Goal: Transaction & Acquisition: Purchase product/service

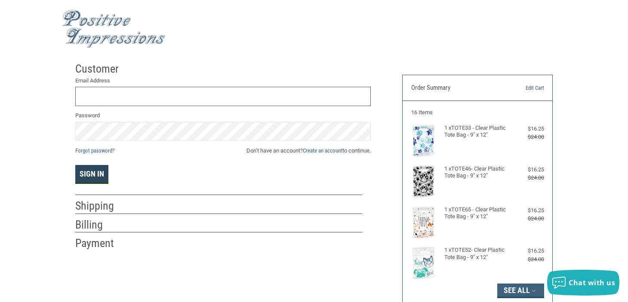
type input "[EMAIL_ADDRESS][DOMAIN_NAME]"
click at [85, 173] on button "Sign In" at bounding box center [91, 174] width 33 height 19
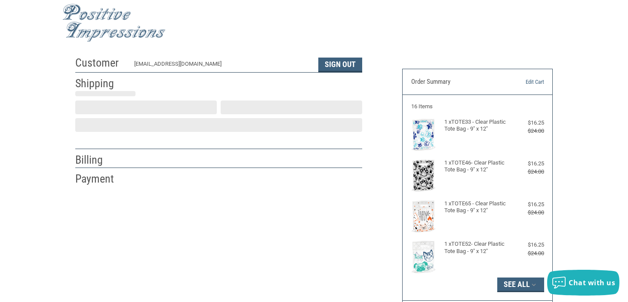
scroll to position [18, 0]
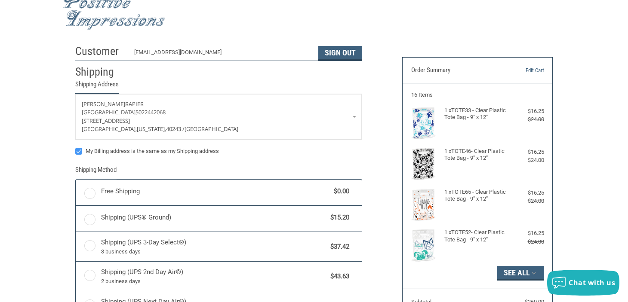
radio input "true"
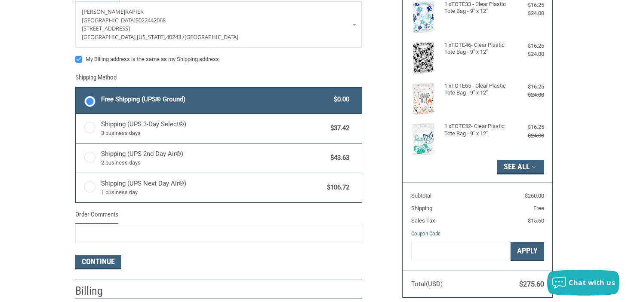
scroll to position [129, 0]
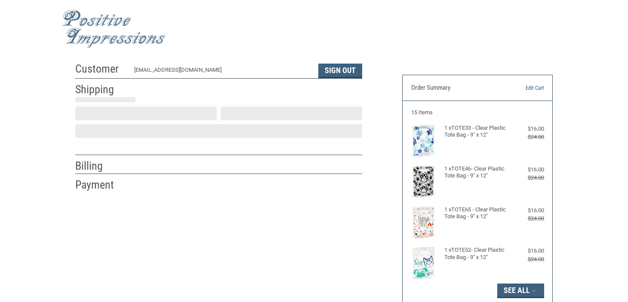
scroll to position [18, 0]
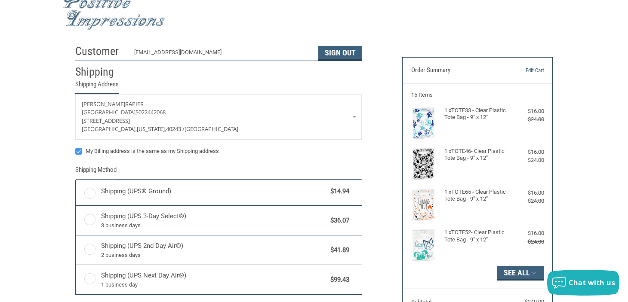
radio input "true"
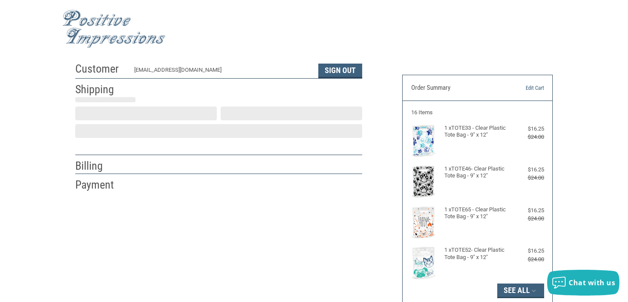
scroll to position [18, 0]
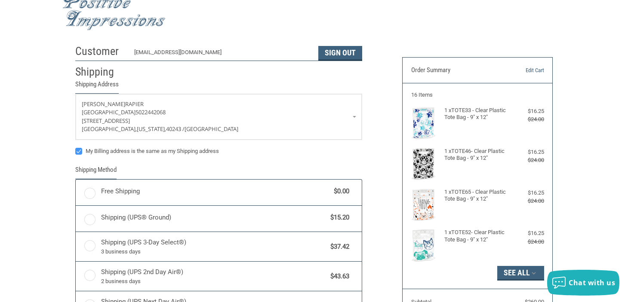
radio input "true"
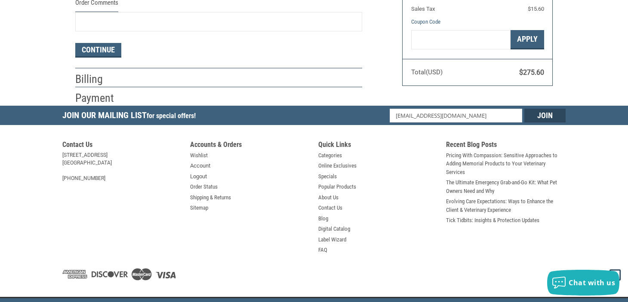
scroll to position [343, 0]
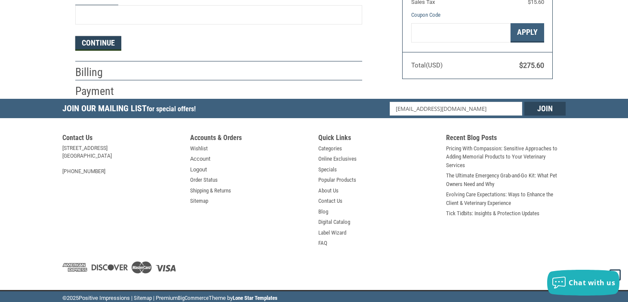
click at [84, 43] on button "Continue" at bounding box center [98, 43] width 46 height 15
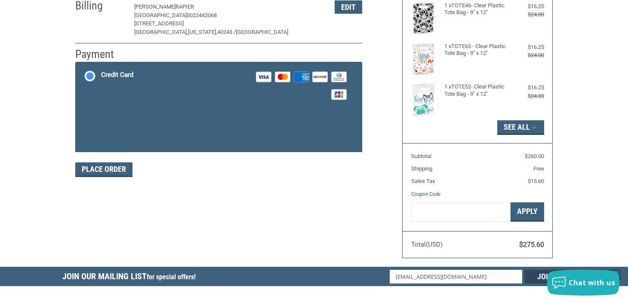
scroll to position [146, 0]
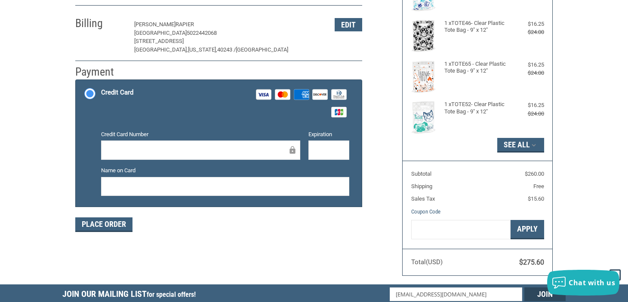
click at [116, 159] on div "Credit Card Number" at bounding box center [201, 145] width 208 height 31
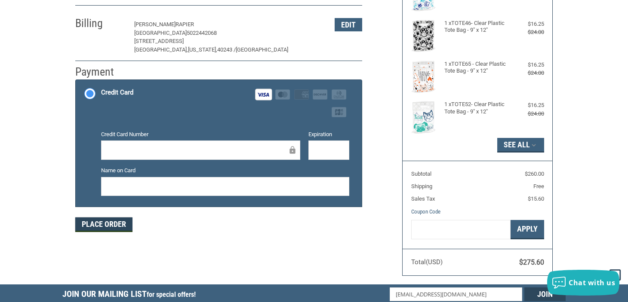
click at [101, 227] on button "Place Order" at bounding box center [103, 225] width 57 height 15
